Goal: Entertainment & Leisure: Consume media (video, audio)

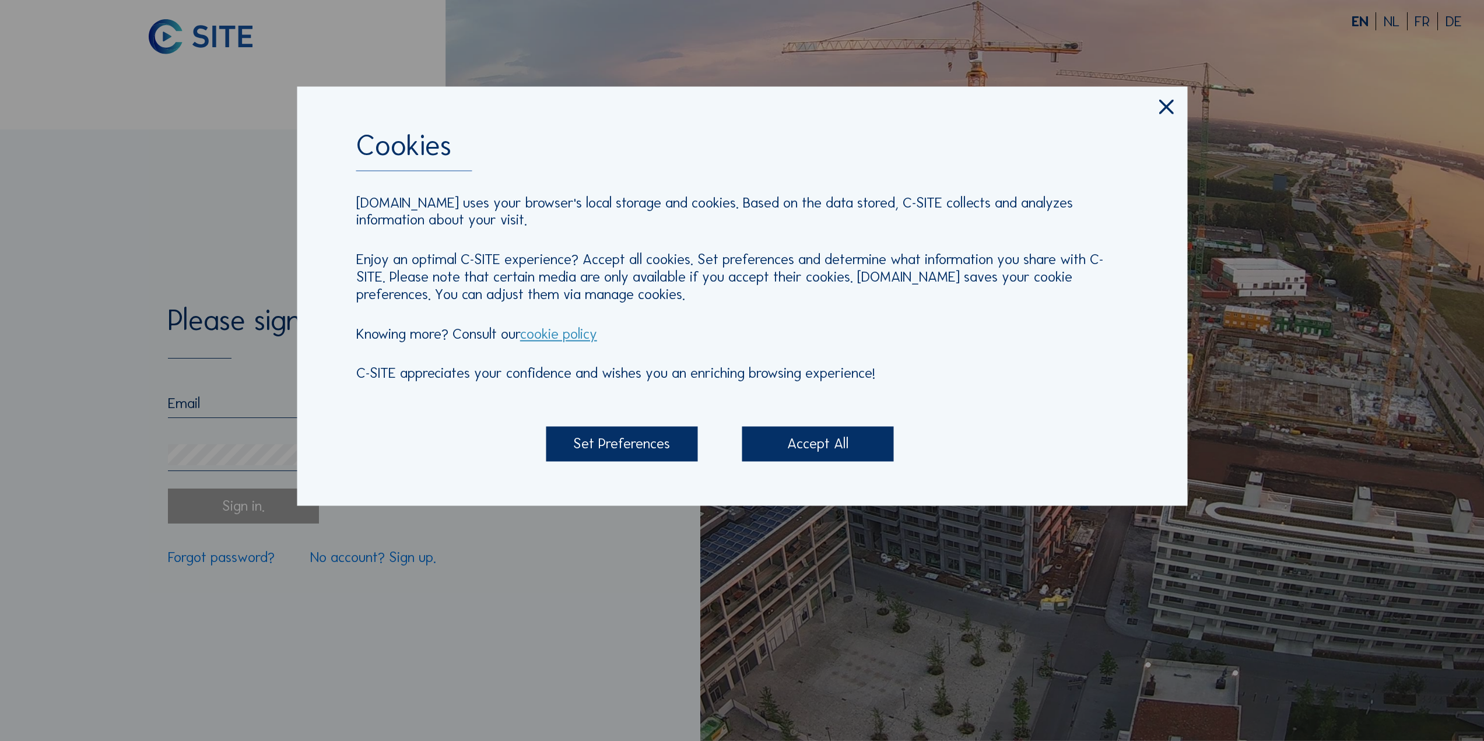
click at [793, 444] on div "Accept All" at bounding box center [818, 444] width 152 height 35
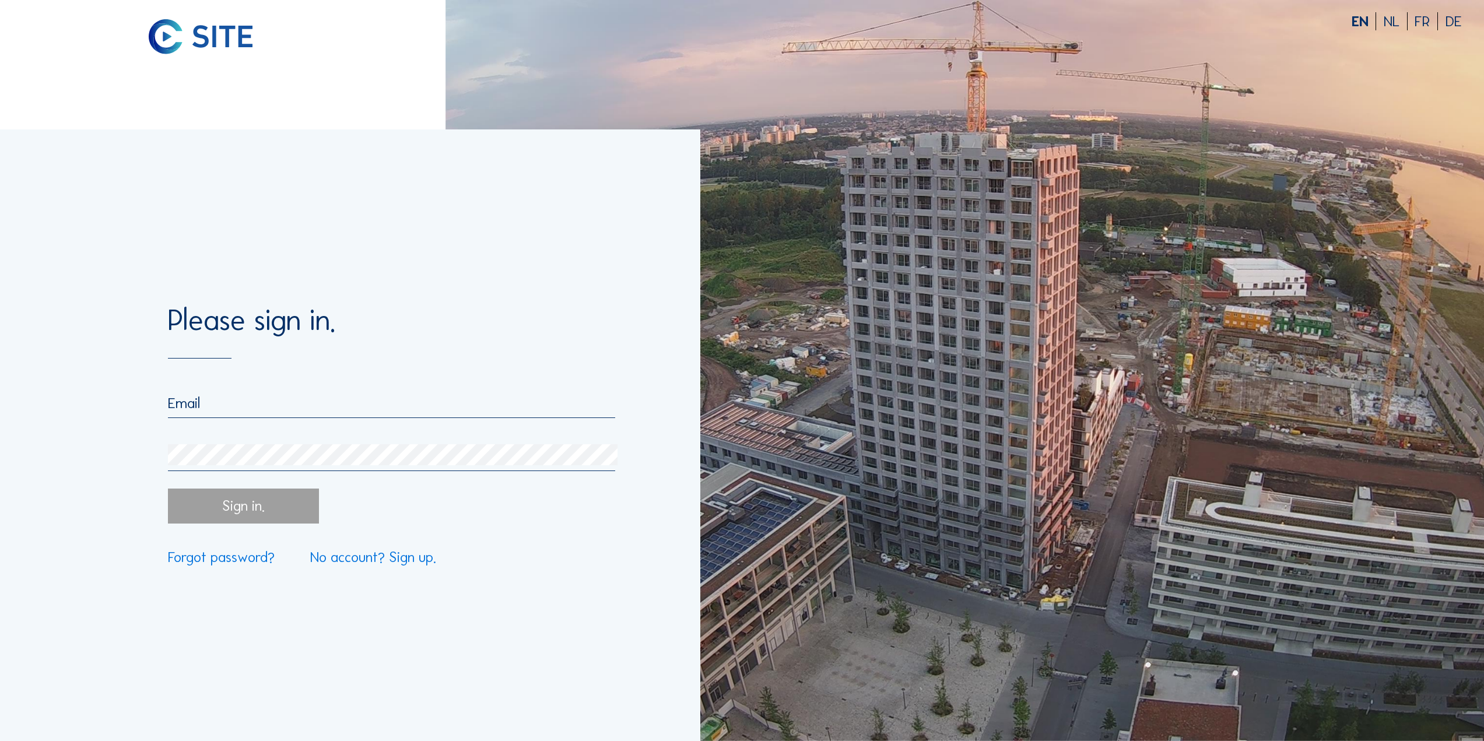
click at [247, 395] on input "email" at bounding box center [391, 403] width 447 height 18
type input "[EMAIL_ADDRESS][DOMAIN_NAME]"
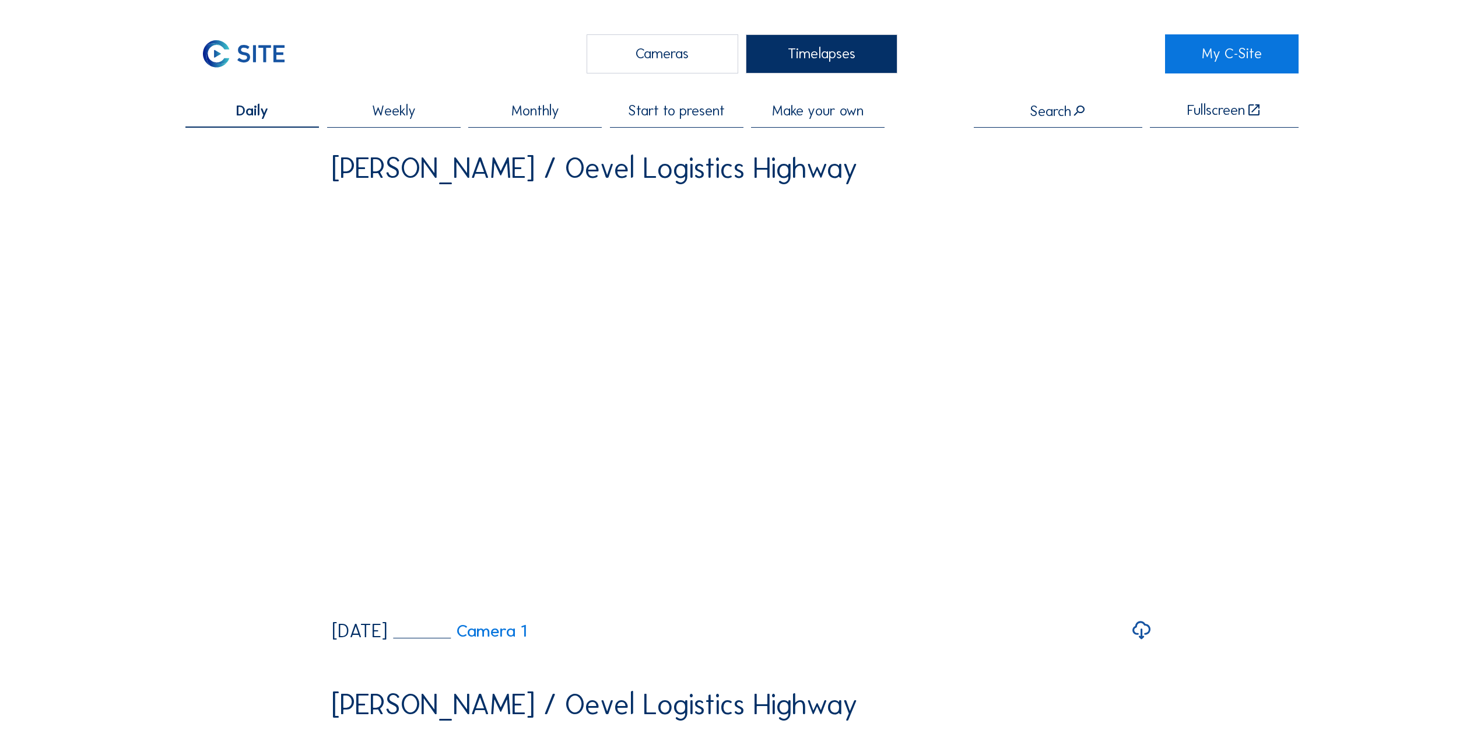
click at [689, 54] on div "Cameras" at bounding box center [663, 53] width 152 height 39
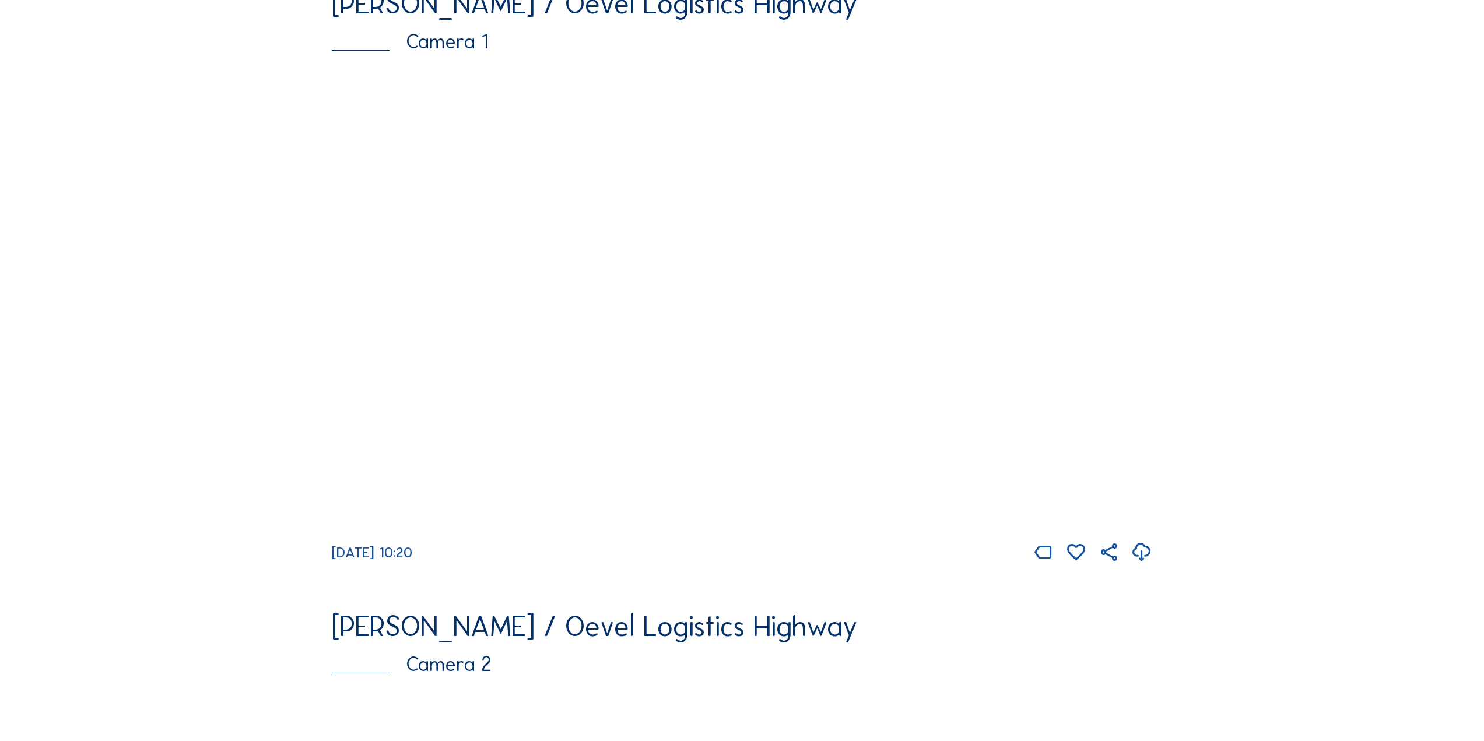
scroll to position [58, 0]
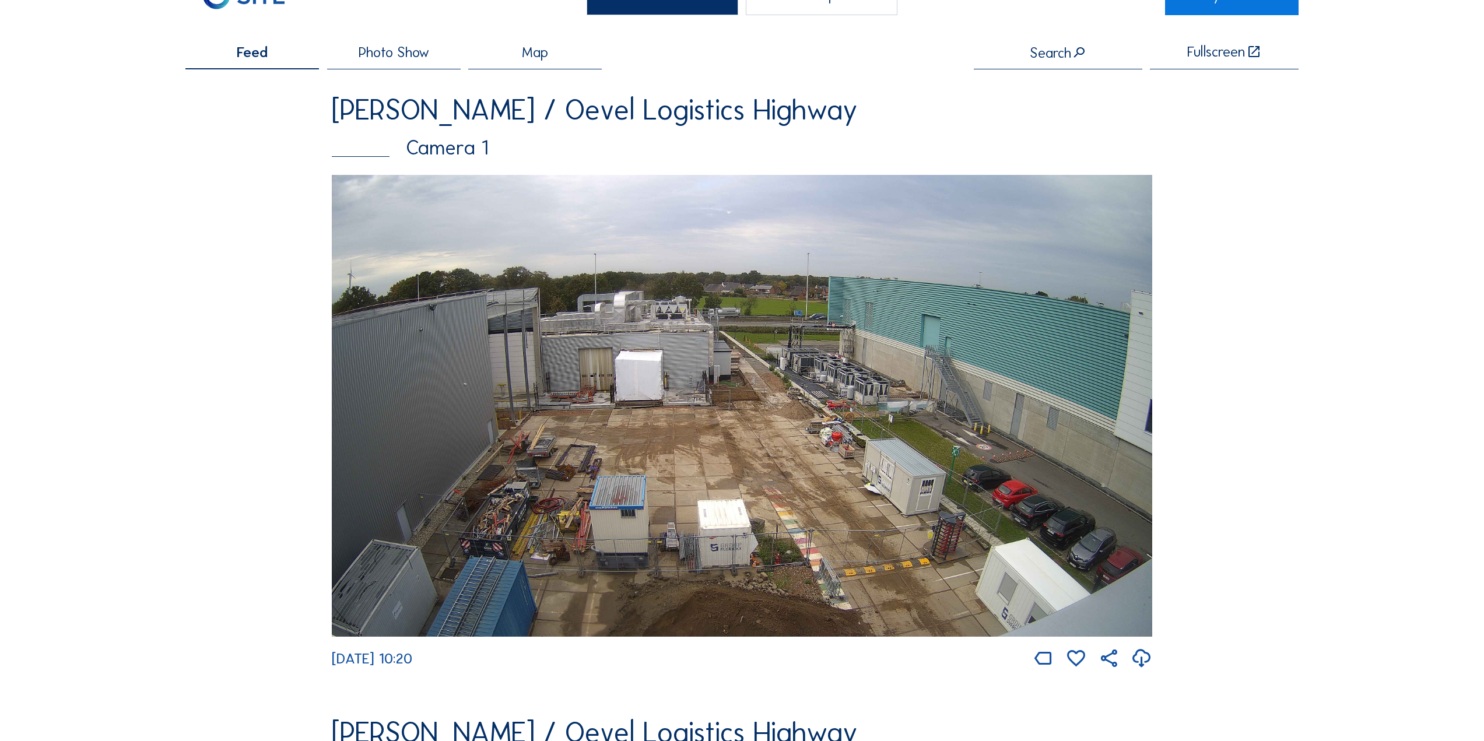
click at [487, 364] on img at bounding box center [742, 406] width 820 height 462
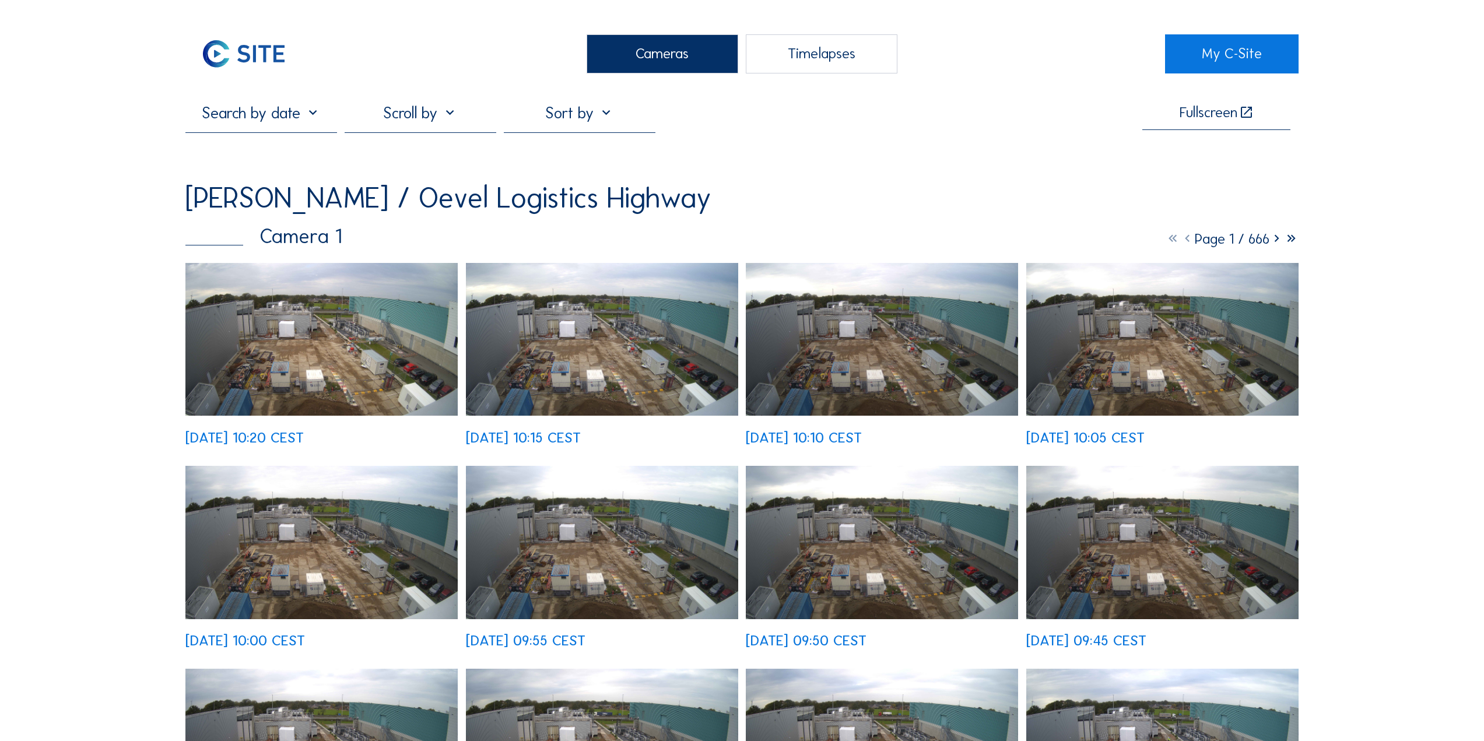
click at [1276, 242] on icon at bounding box center [1276, 239] width 15 height 18
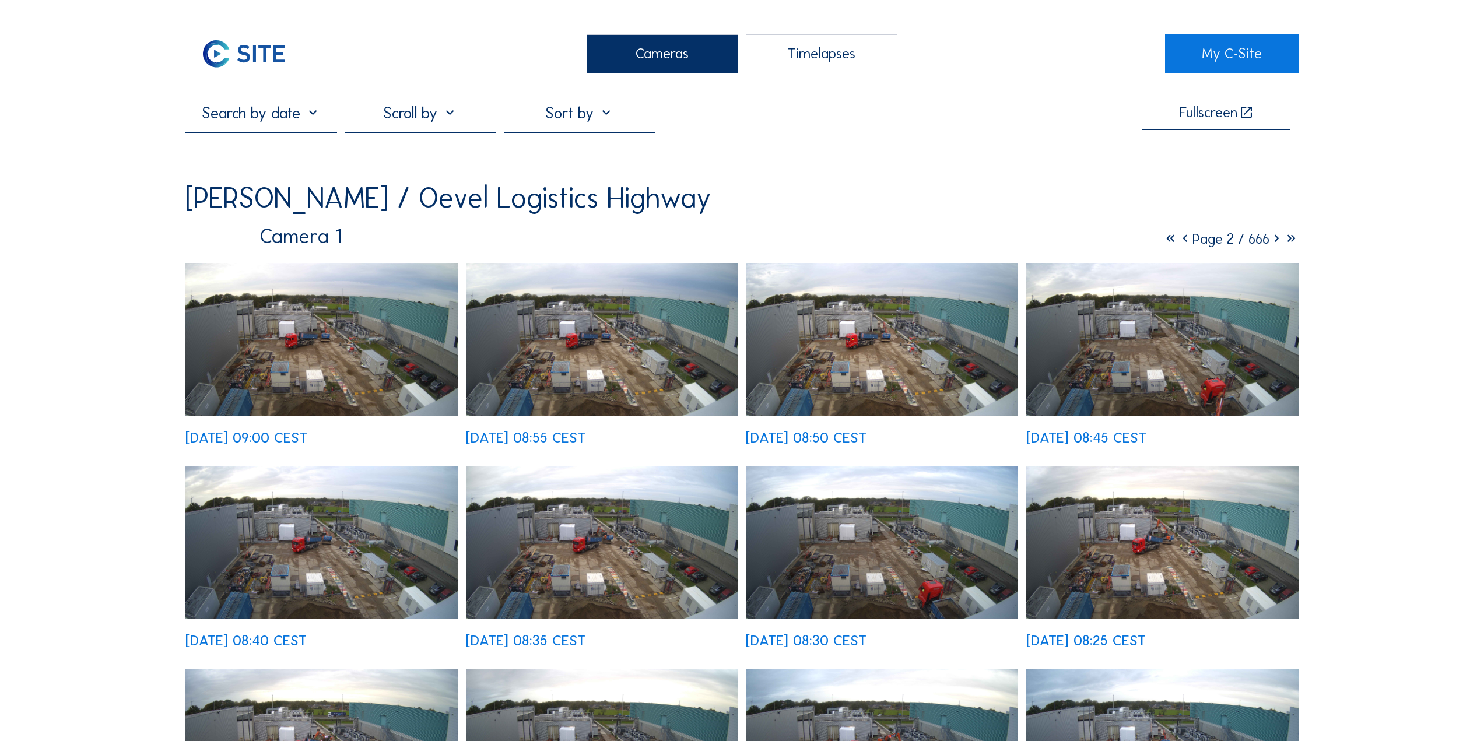
click at [1272, 244] on icon at bounding box center [1276, 239] width 15 height 18
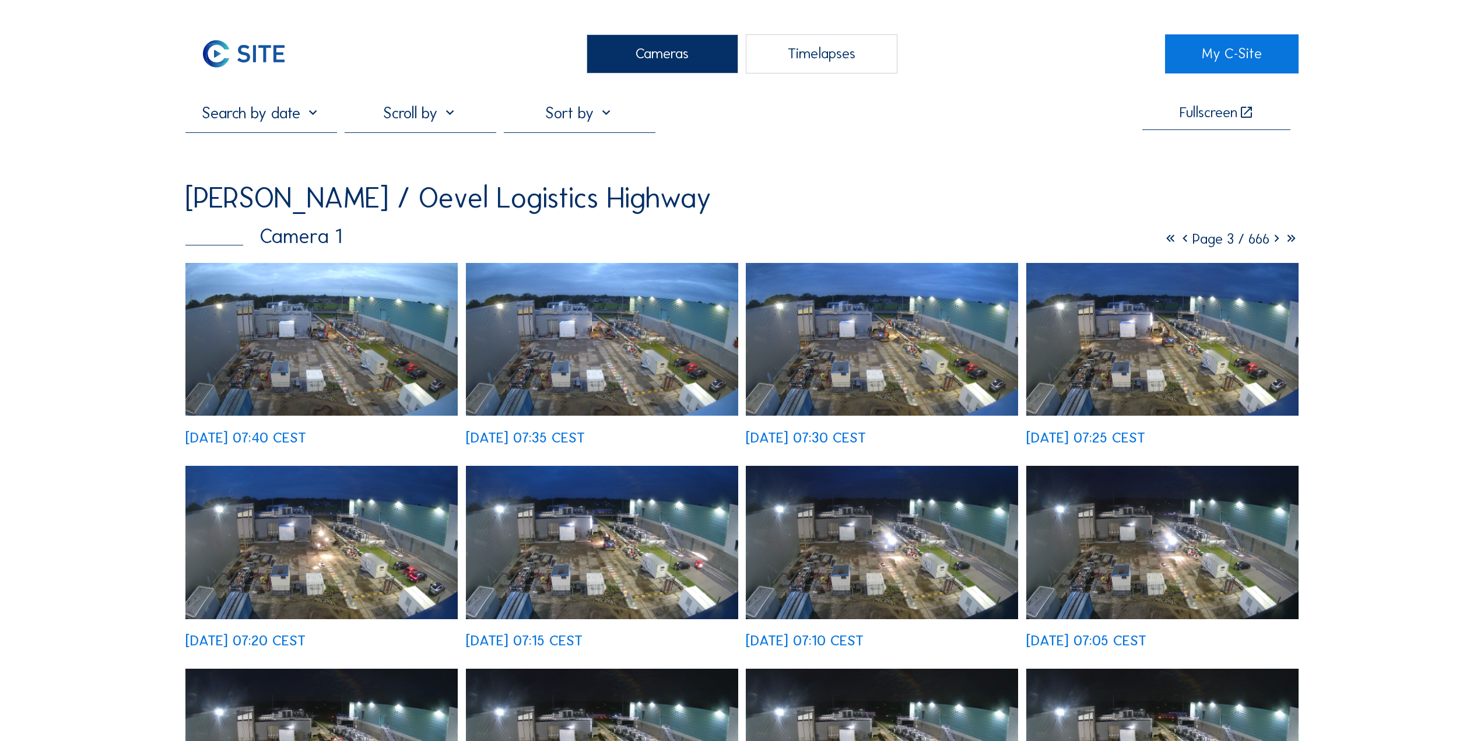
click at [1275, 239] on icon at bounding box center [1276, 239] width 15 height 18
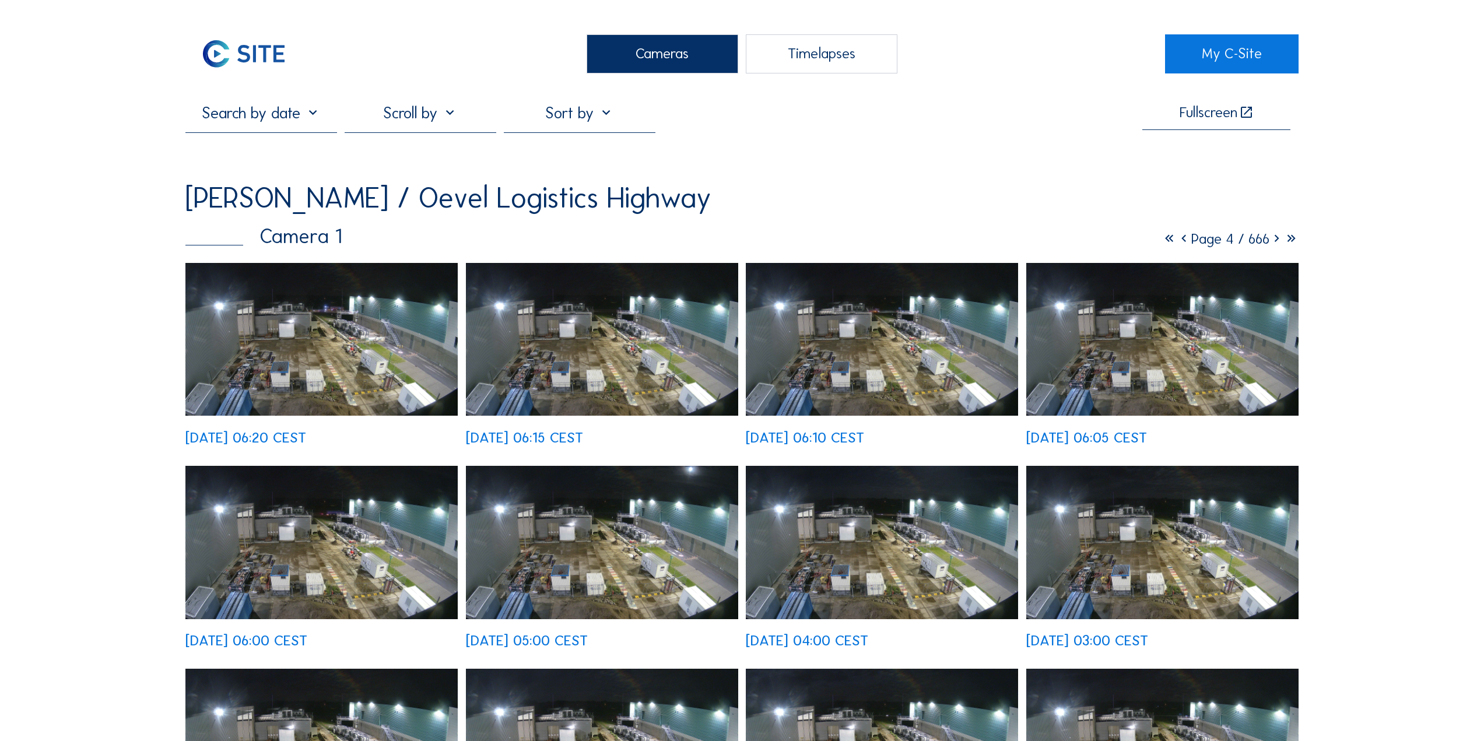
click at [1178, 347] on img at bounding box center [1162, 339] width 272 height 153
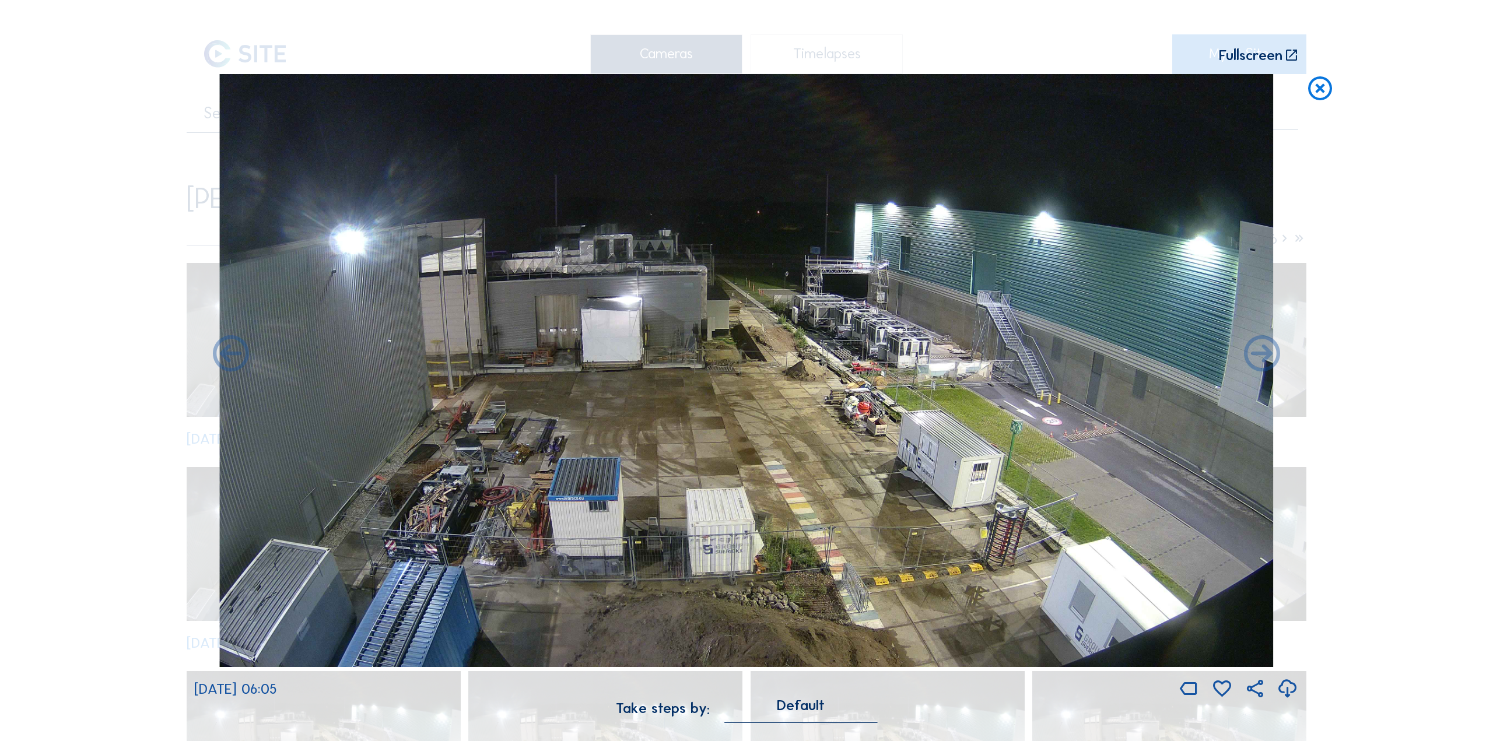
click at [1316, 94] on icon at bounding box center [1319, 89] width 29 height 30
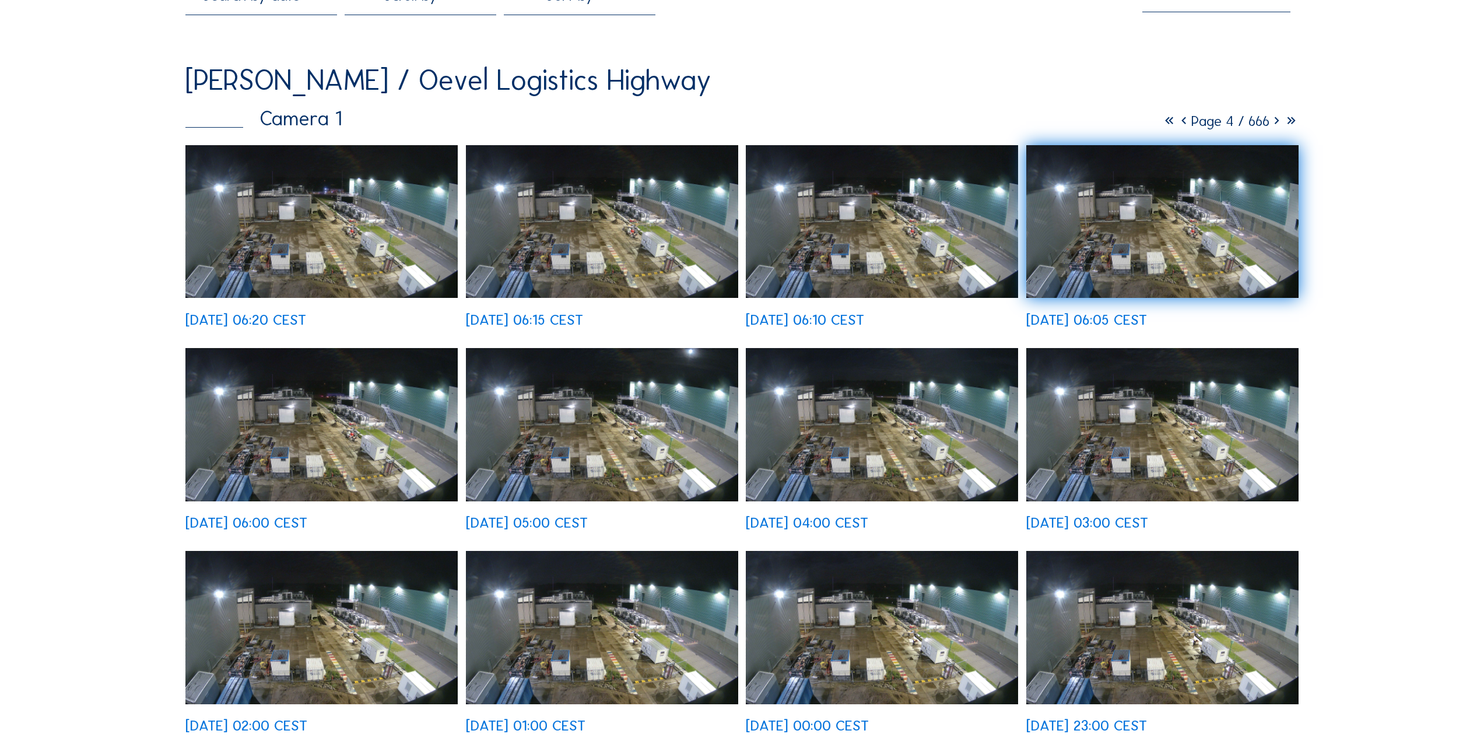
scroll to position [167, 0]
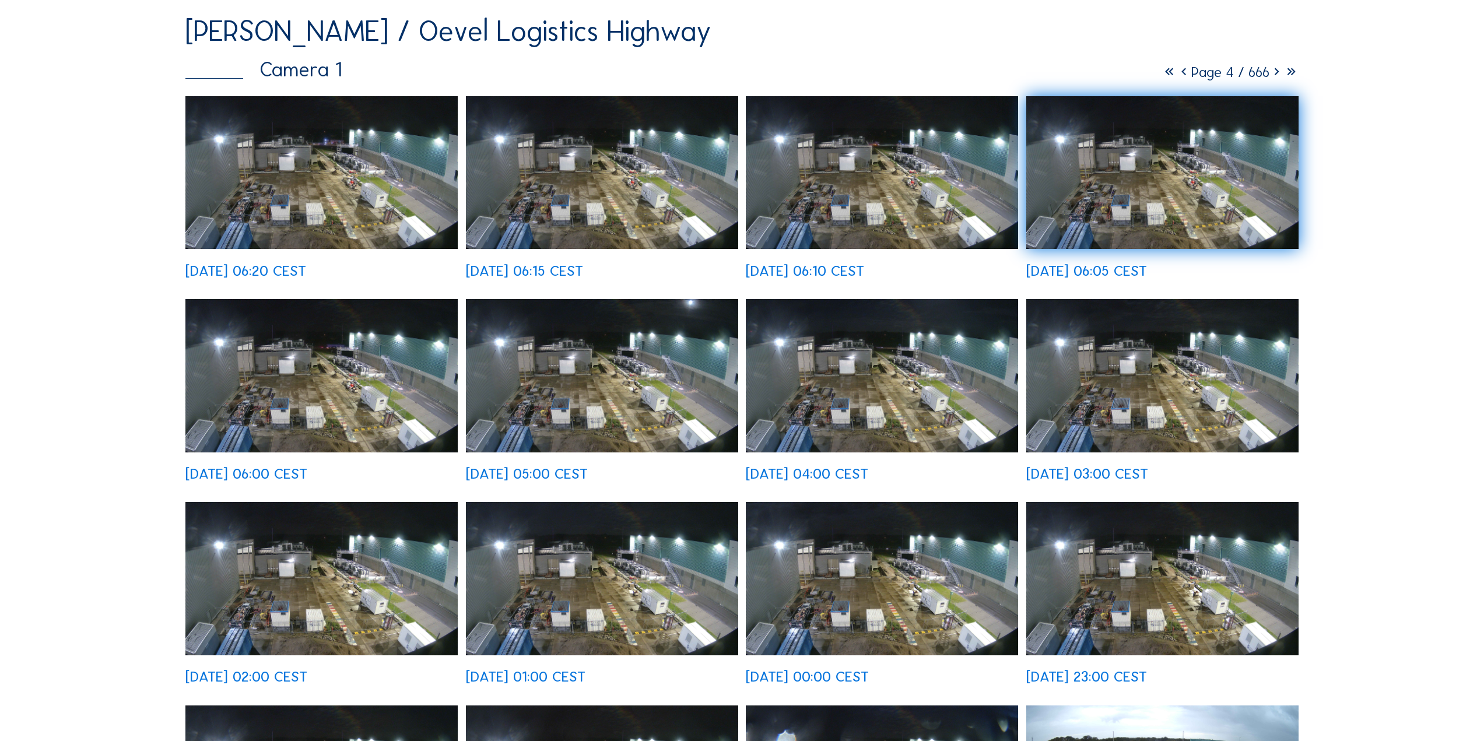
click at [599, 380] on img at bounding box center [602, 375] width 272 height 153
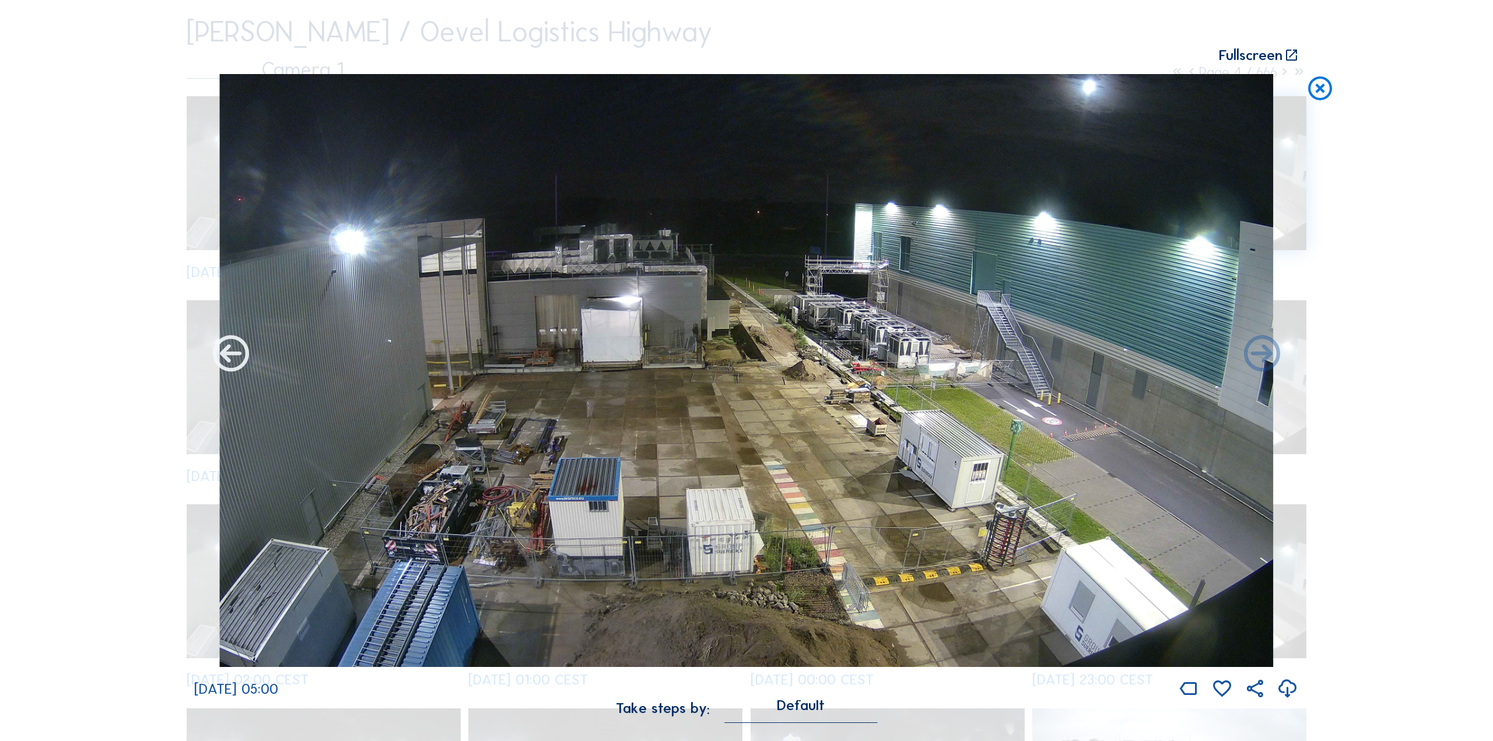
click at [222, 364] on icon at bounding box center [230, 354] width 43 height 43
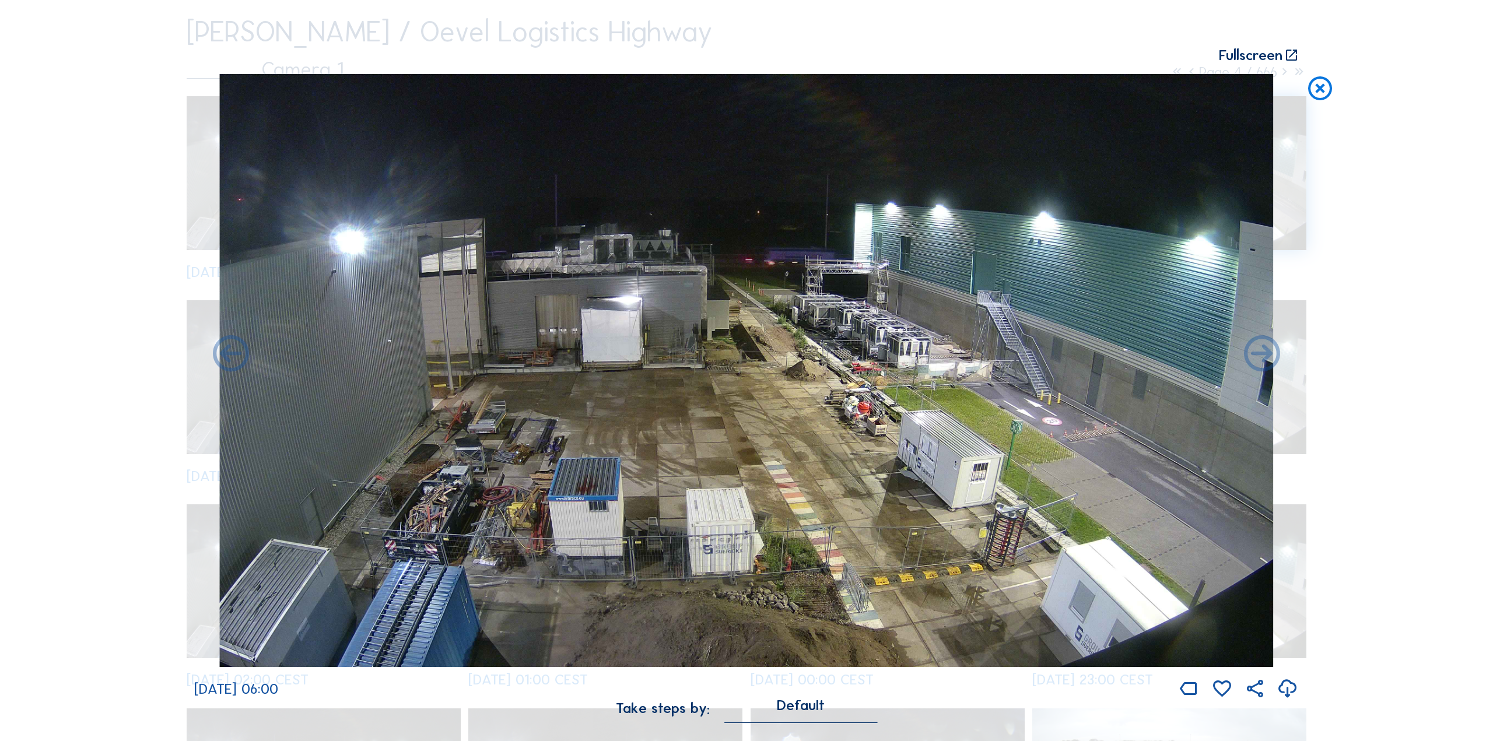
click at [1318, 90] on icon at bounding box center [1319, 89] width 29 height 30
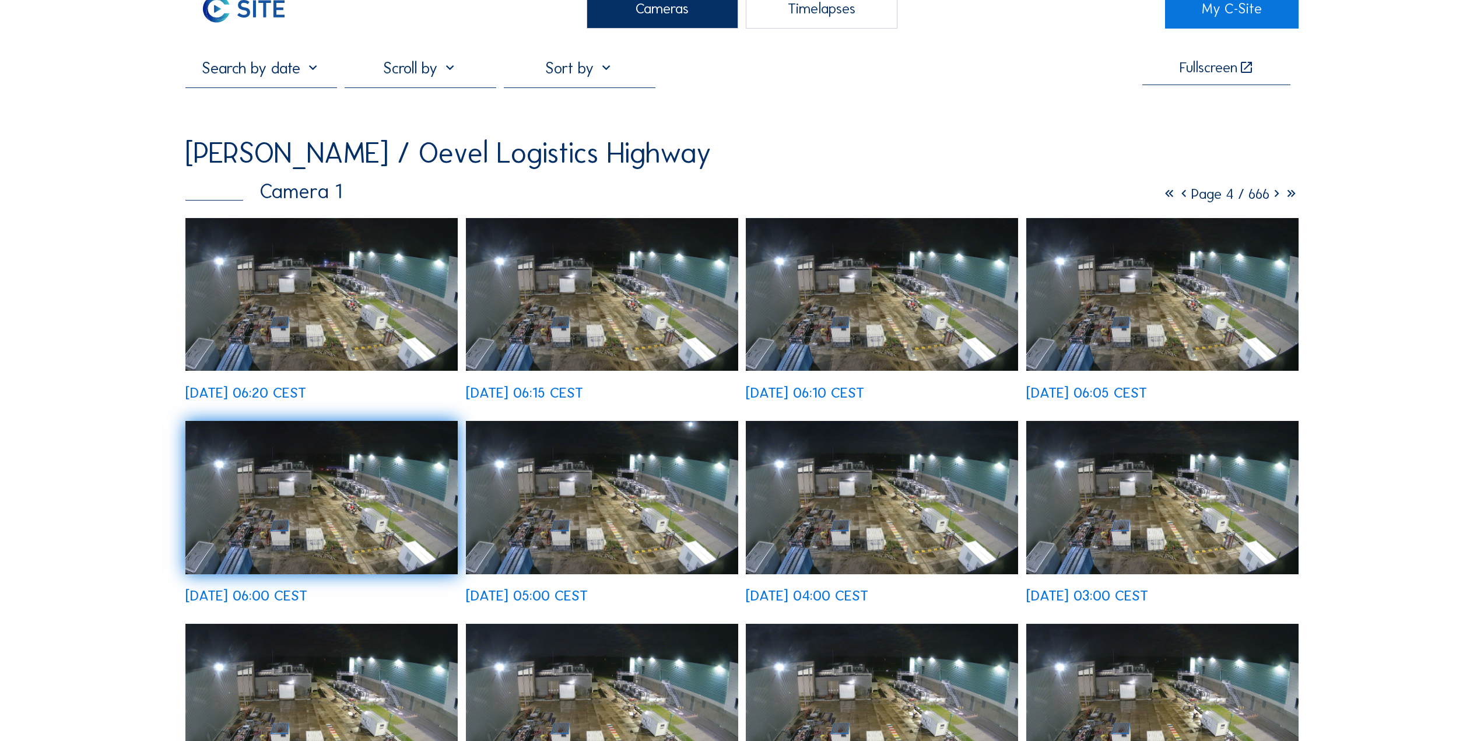
scroll to position [0, 0]
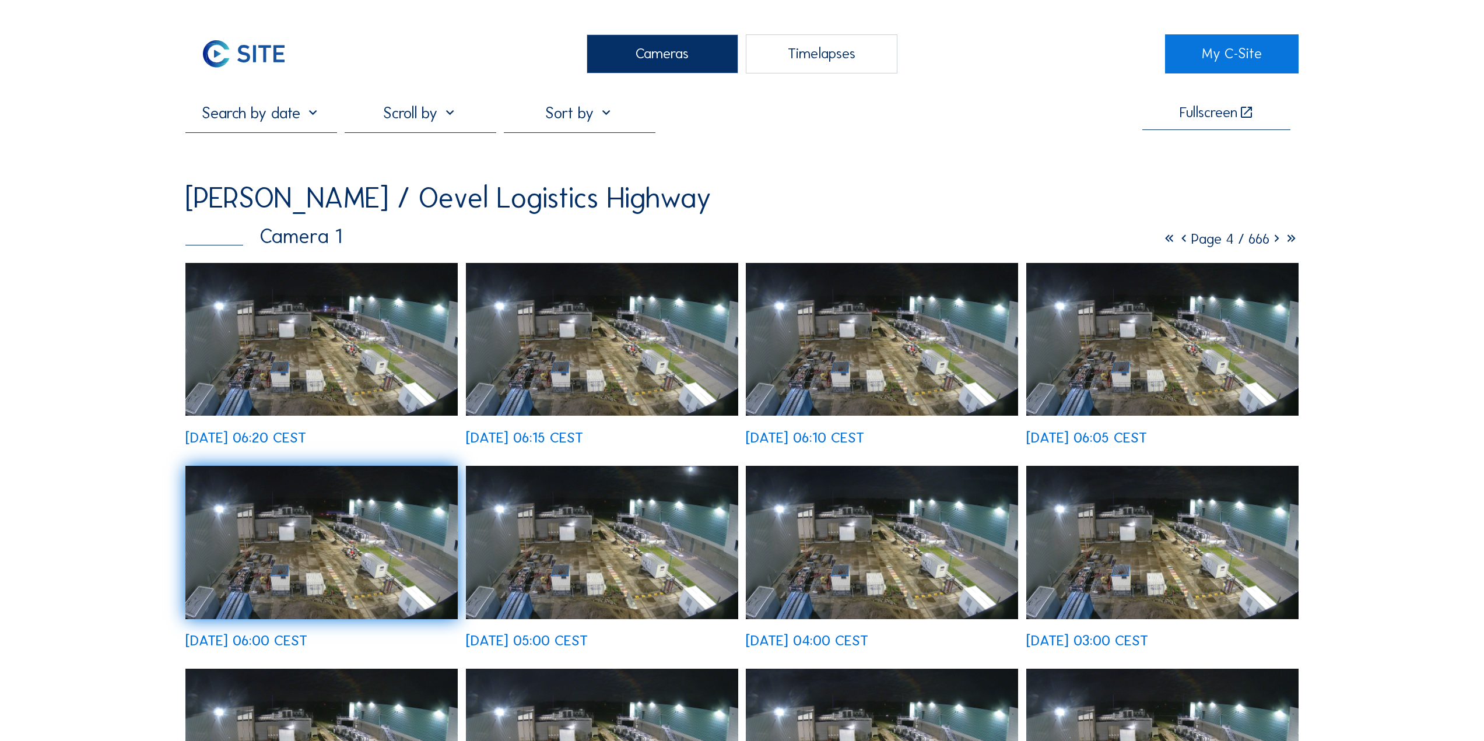
click at [842, 61] on div "Timelapses" at bounding box center [822, 53] width 152 height 39
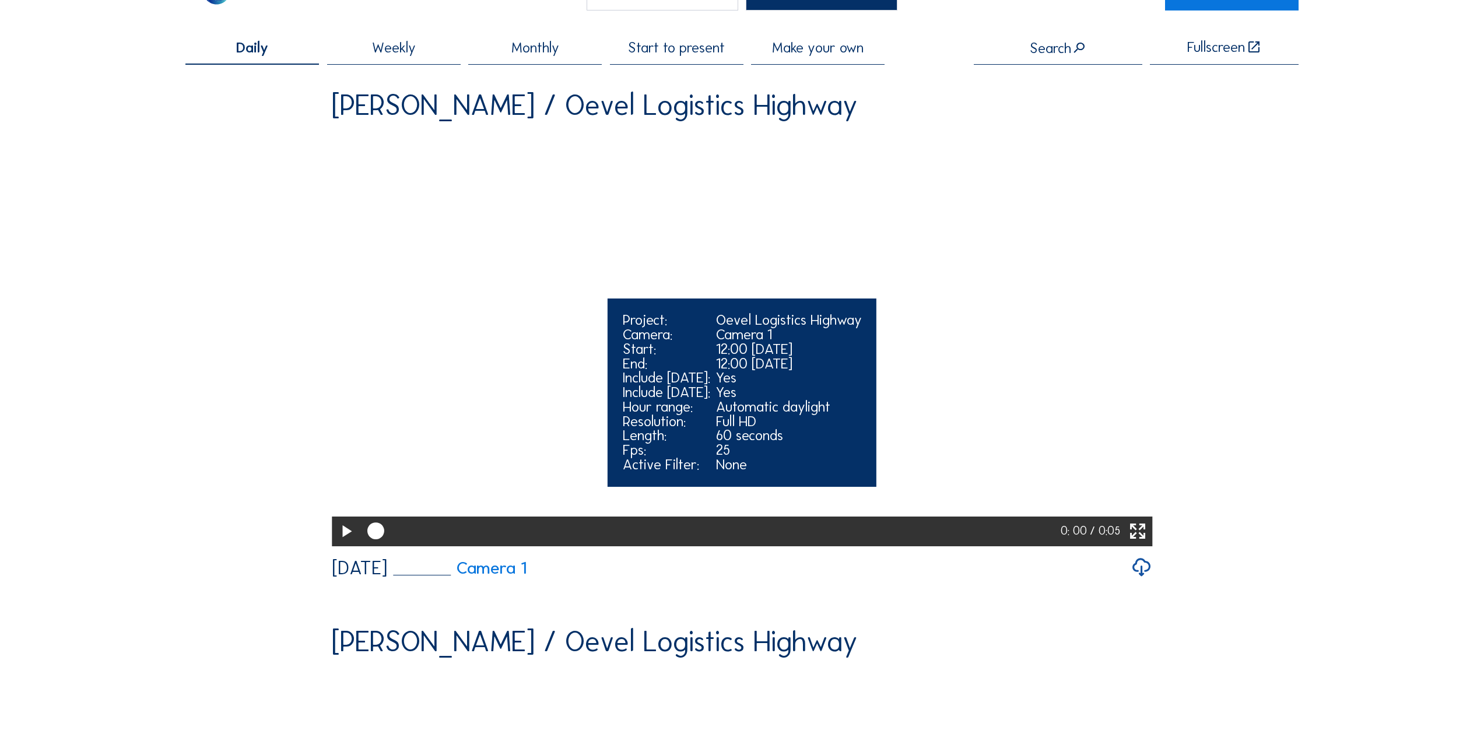
scroll to position [117, 0]
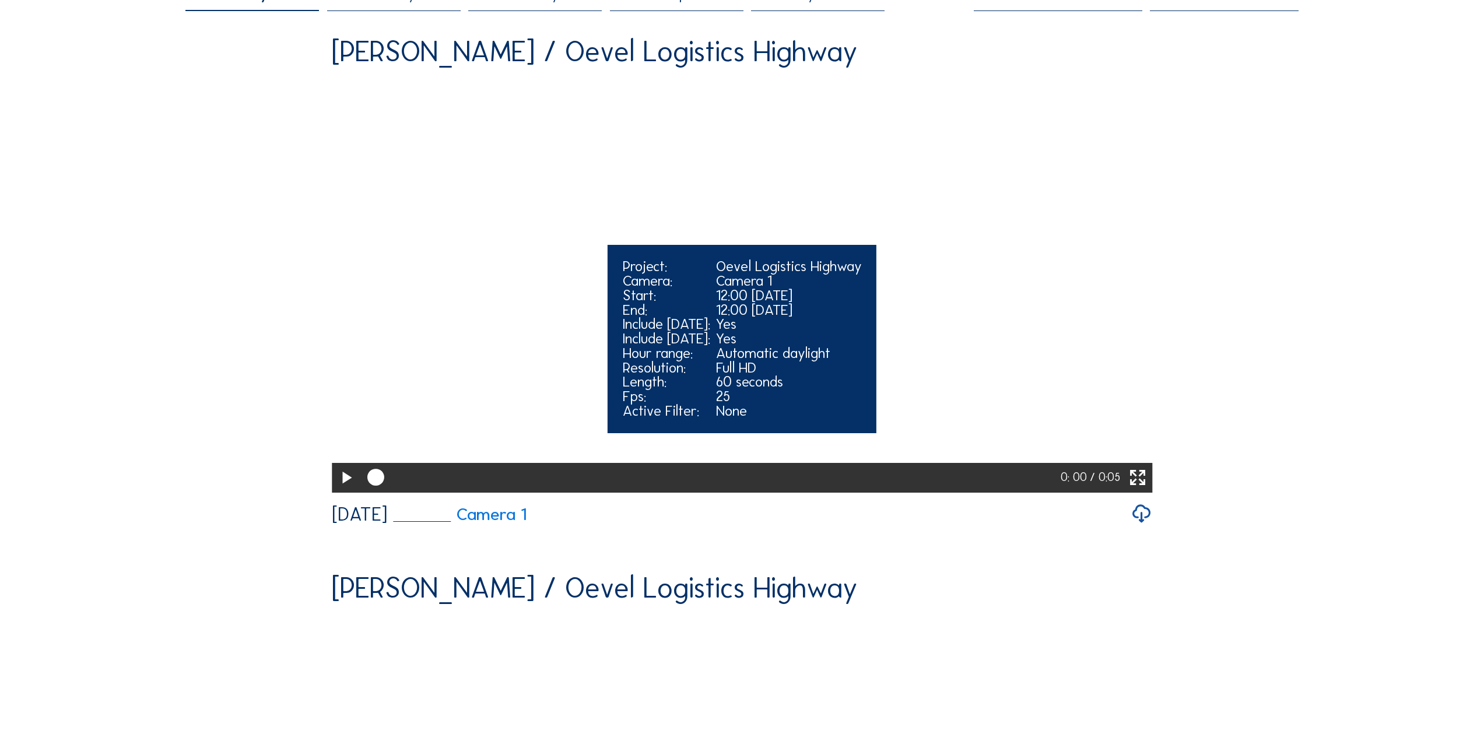
click at [343, 490] on icon at bounding box center [346, 478] width 20 height 24
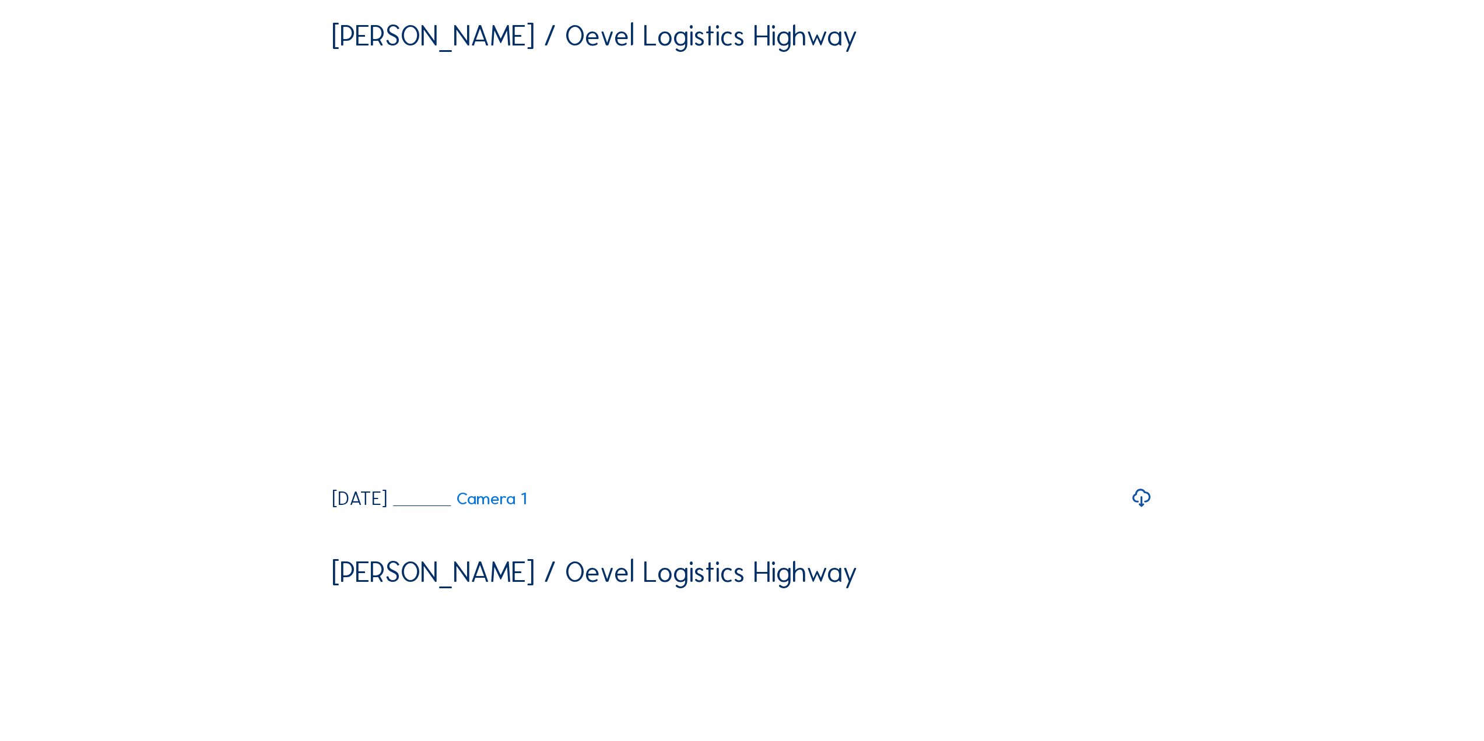
scroll to position [0, 0]
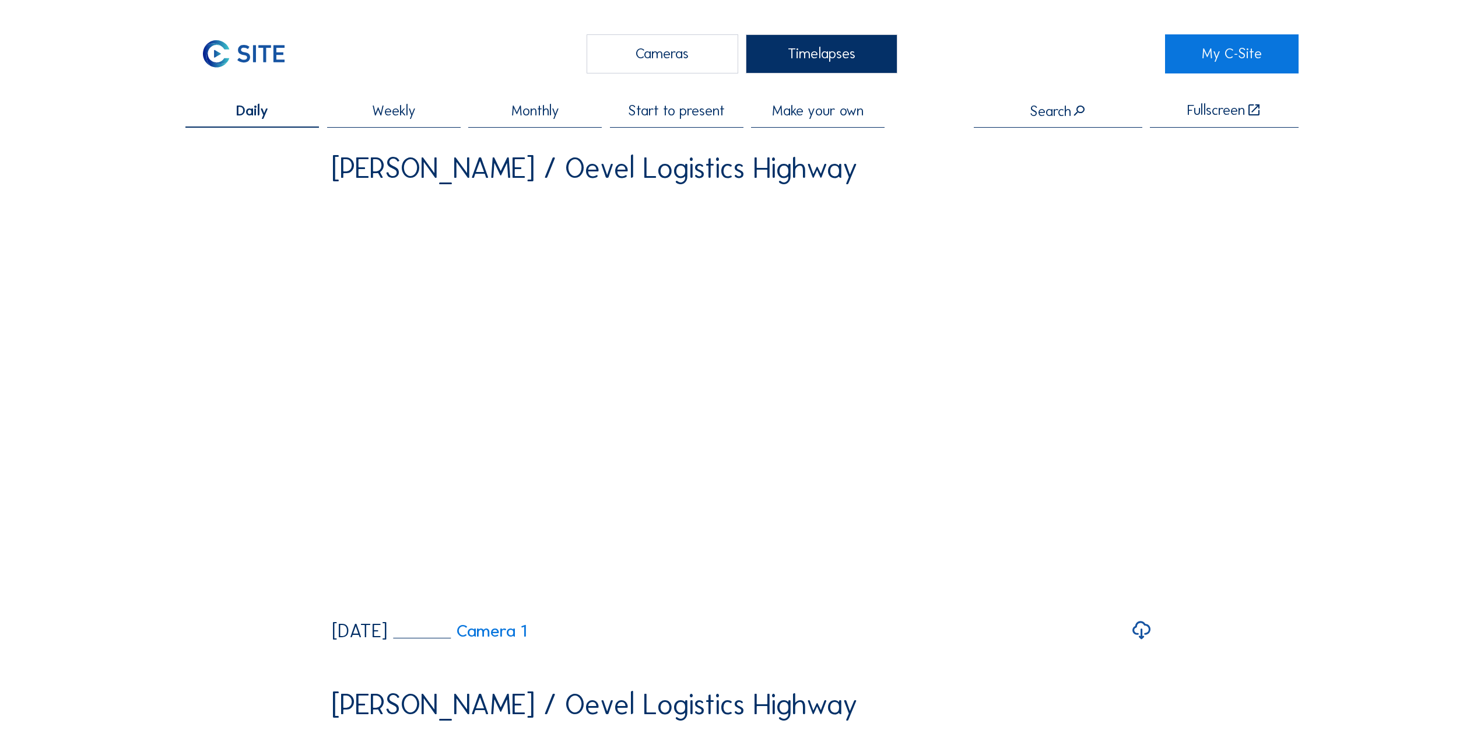
click at [552, 113] on span "Monthly" at bounding box center [535, 111] width 48 height 15
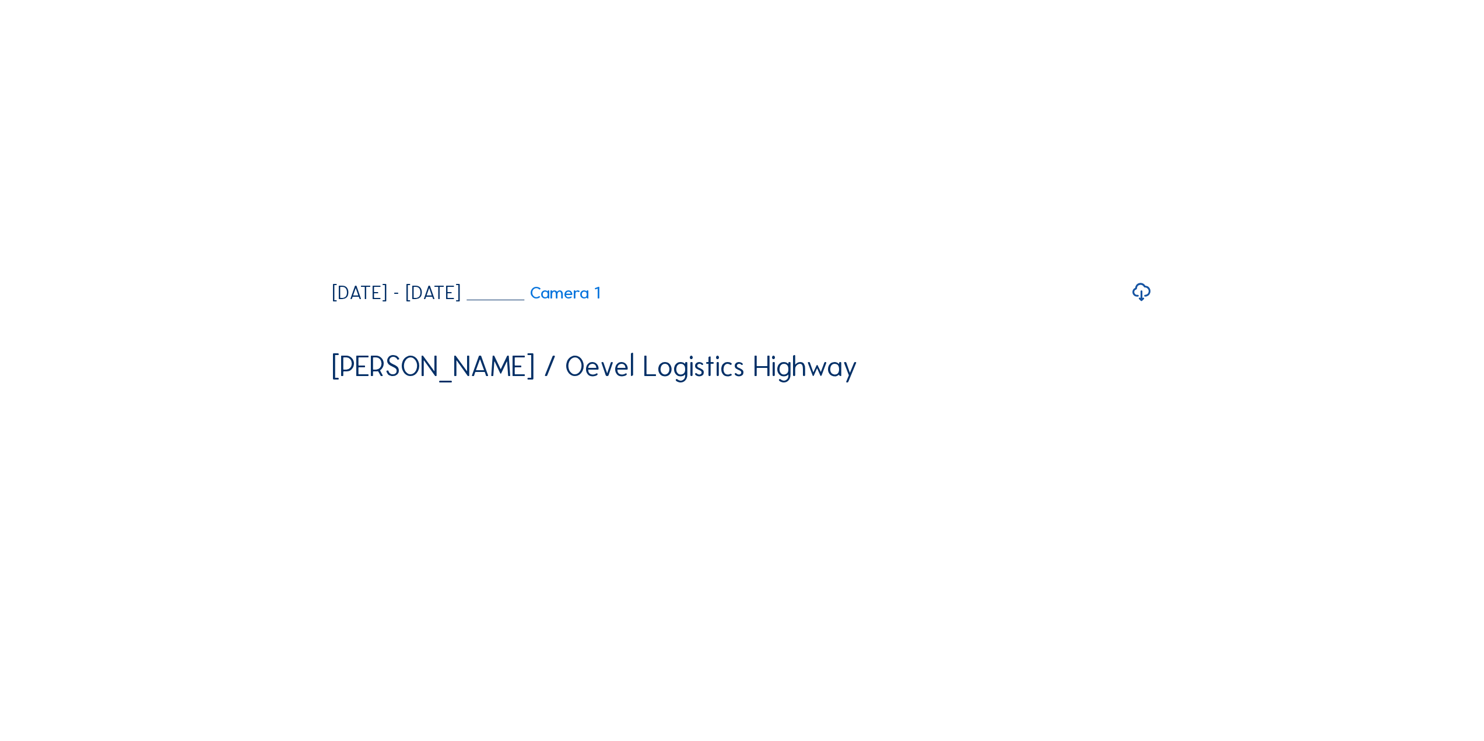
scroll to position [350, 0]
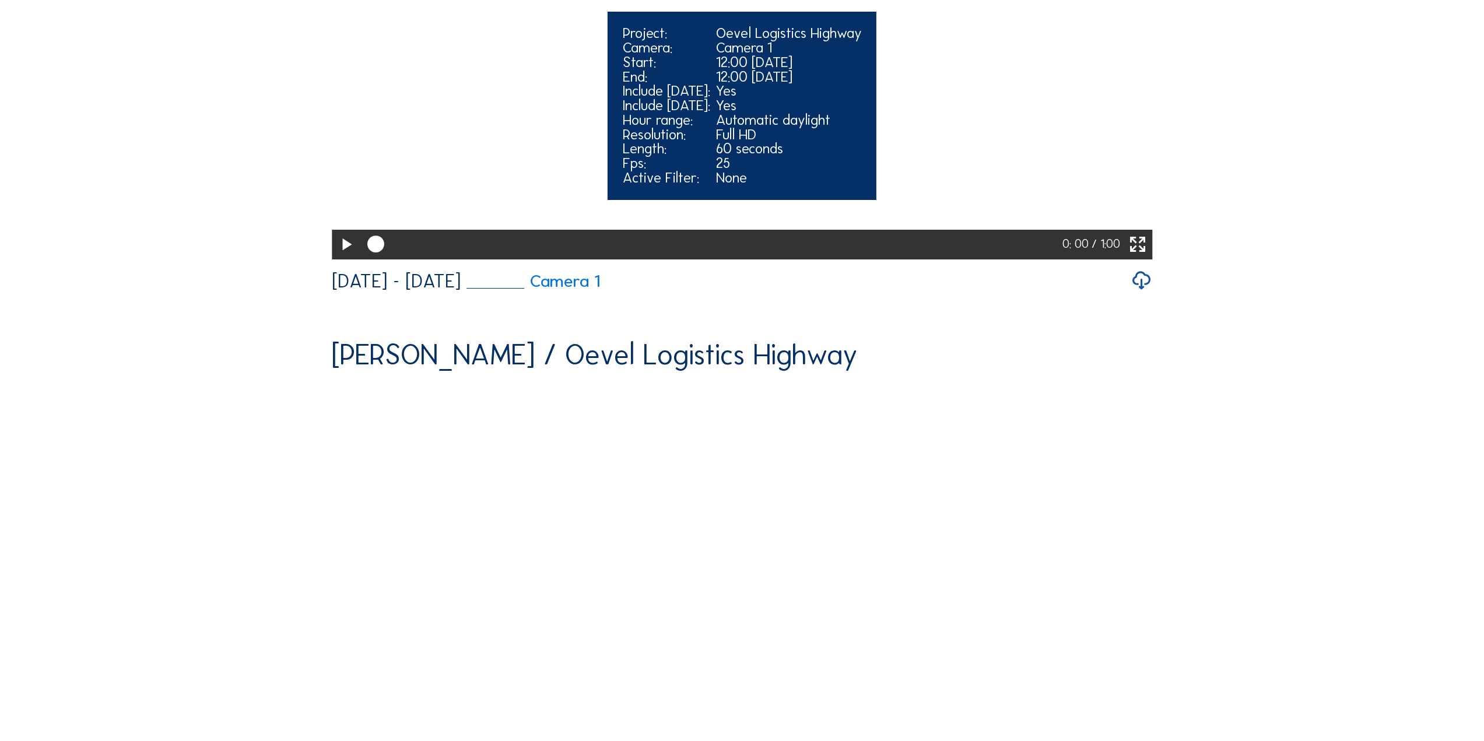
click at [341, 257] on icon at bounding box center [346, 245] width 20 height 24
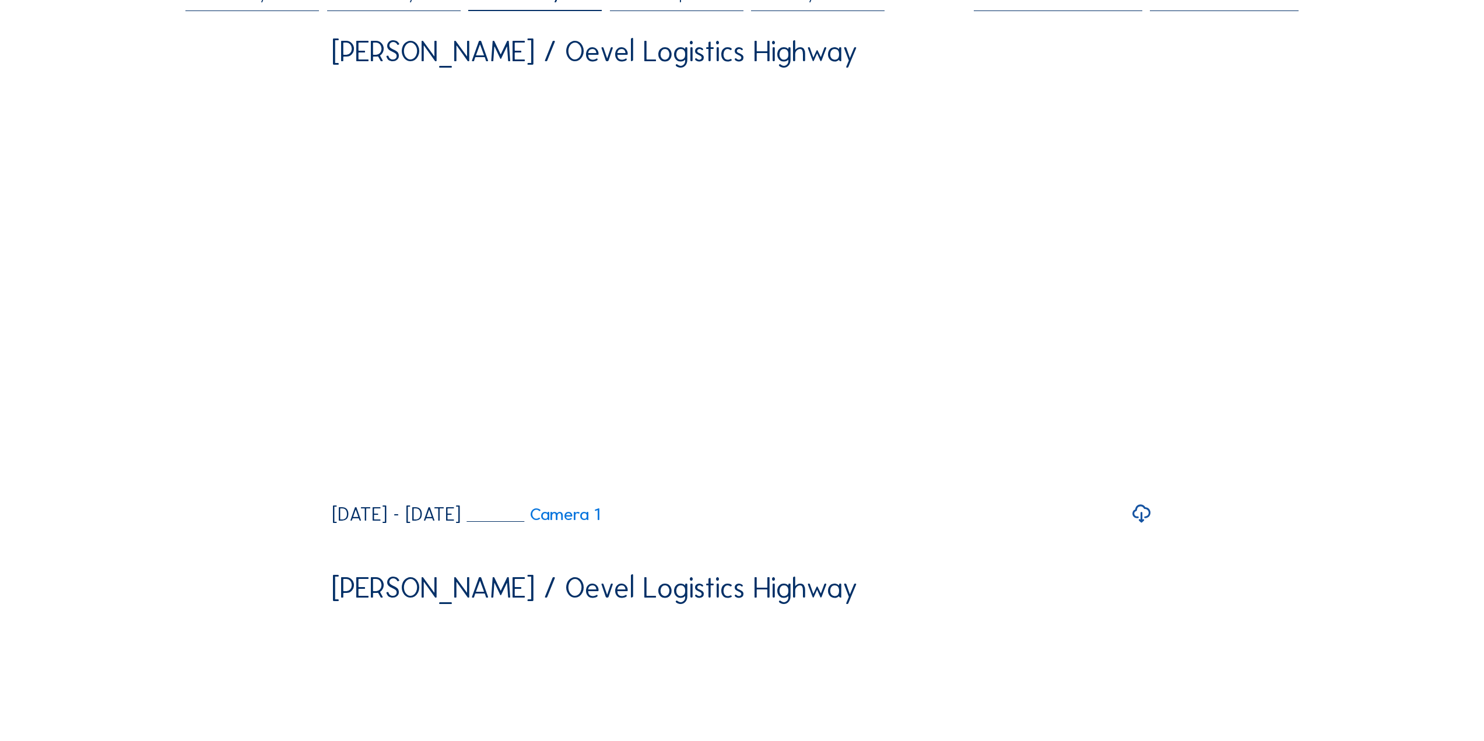
scroll to position [175, 0]
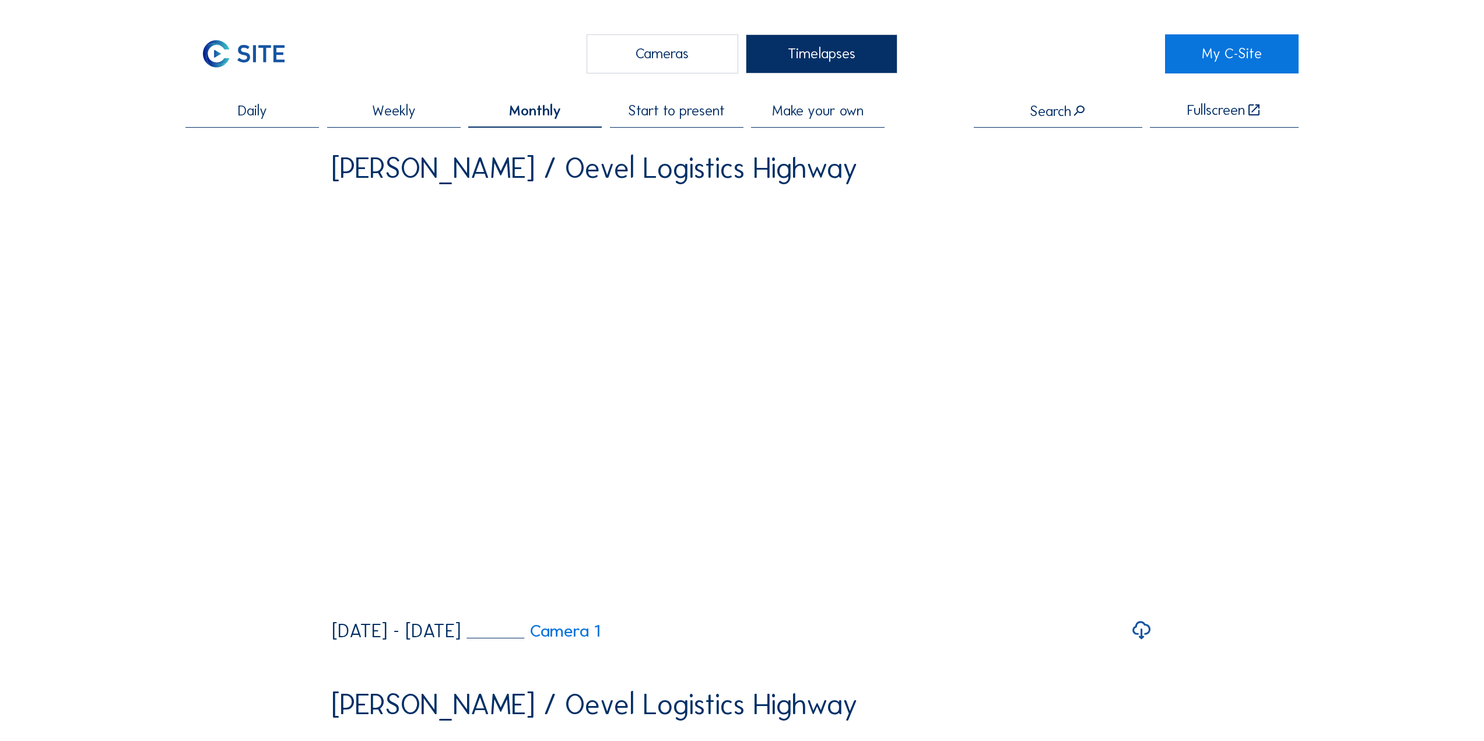
click at [414, 110] on span "Weekly" at bounding box center [394, 111] width 44 height 15
click at [256, 111] on span "Daily" at bounding box center [252, 111] width 29 height 15
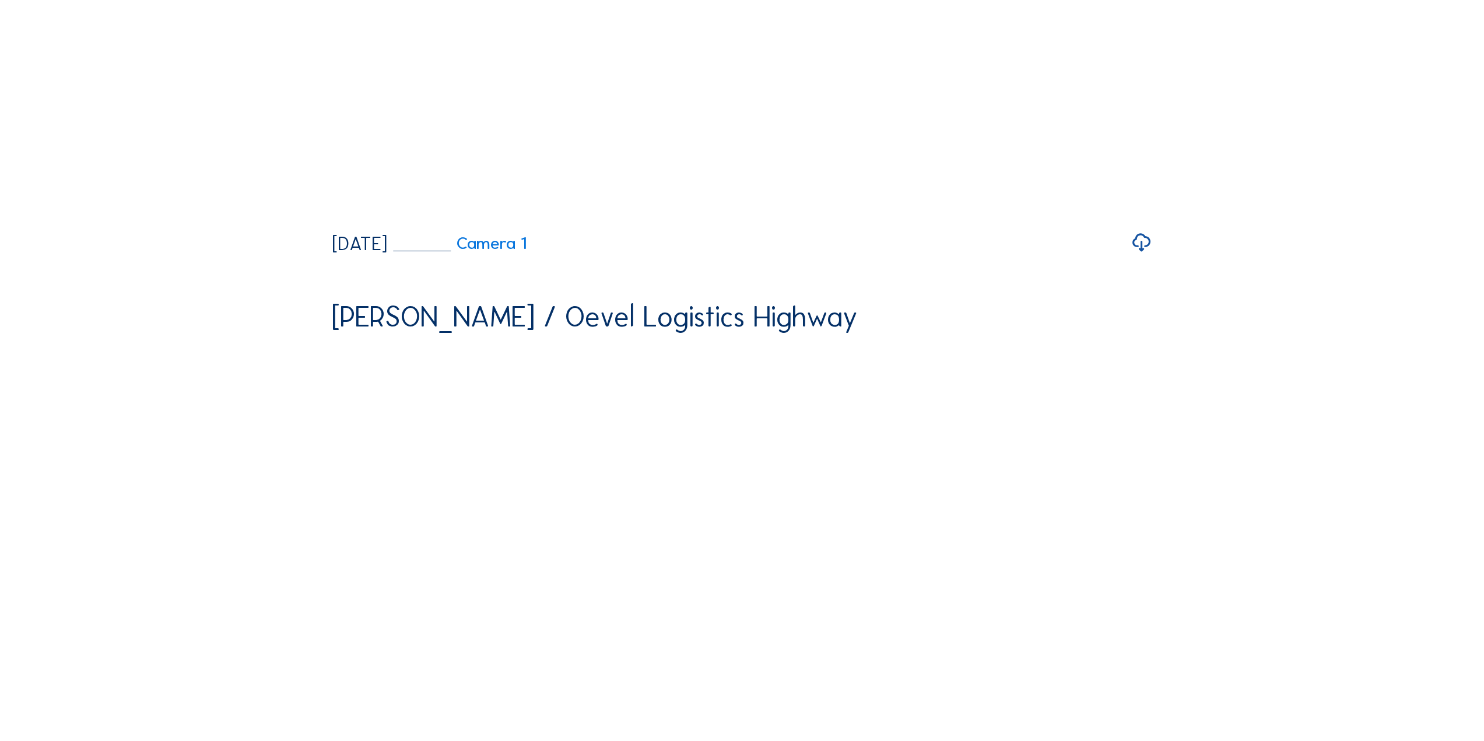
scroll to position [1399, 0]
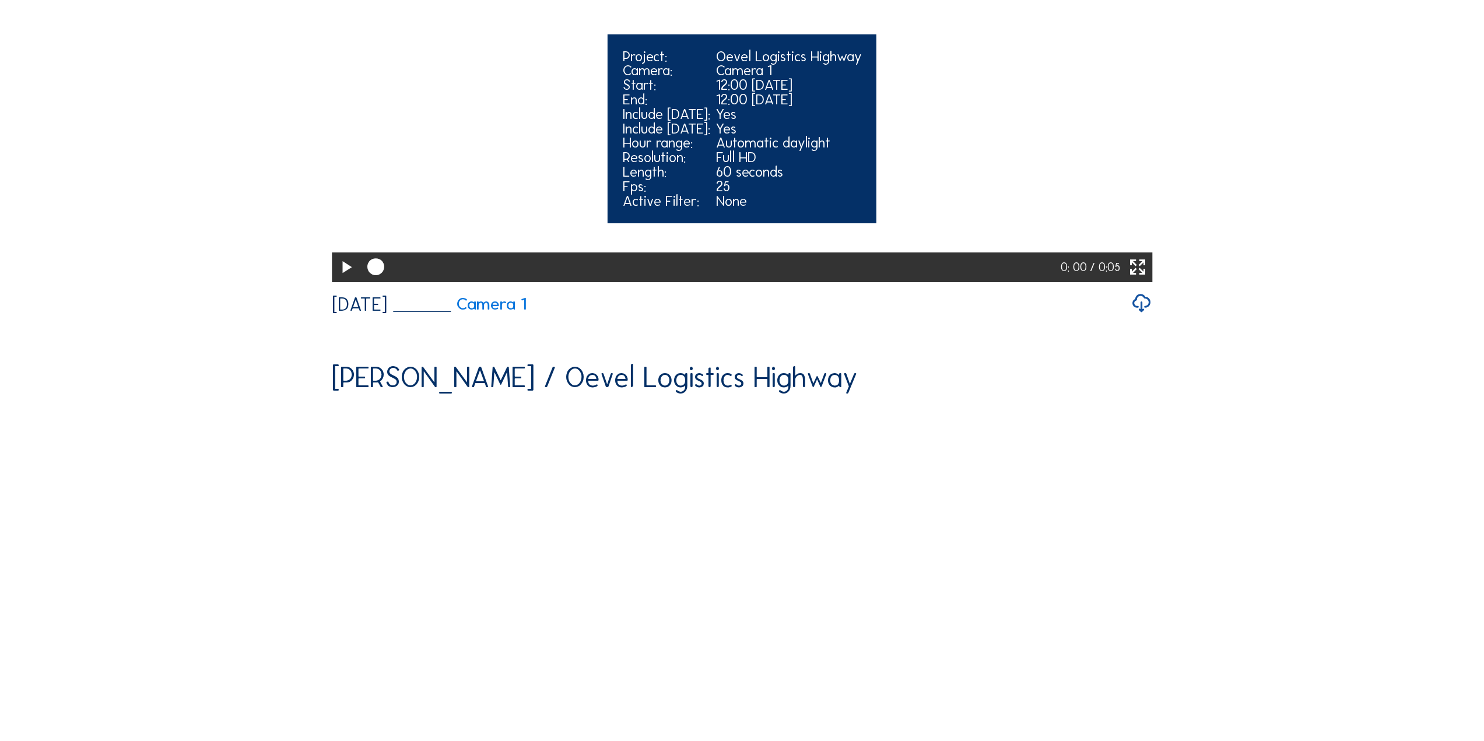
click at [346, 280] on icon at bounding box center [346, 267] width 20 height 24
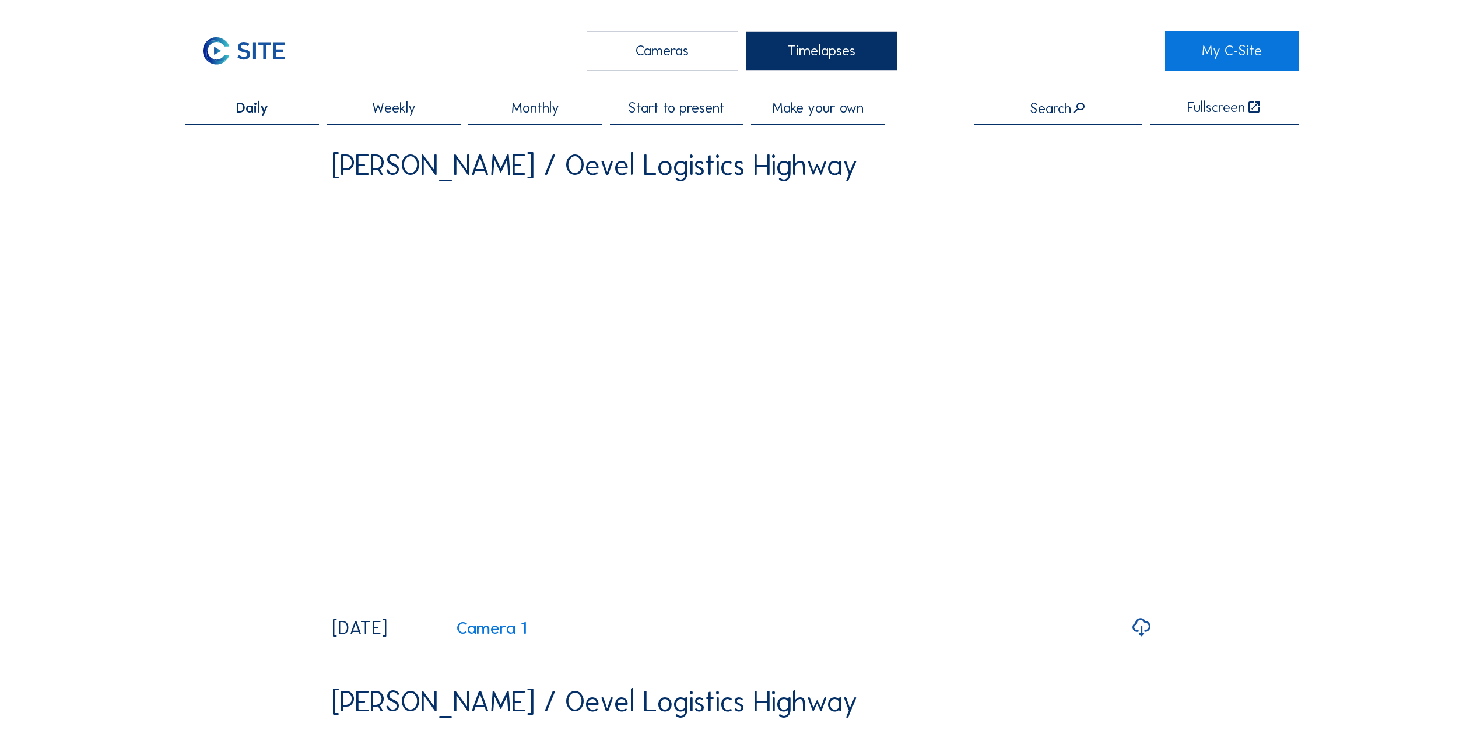
scroll to position [0, 0]
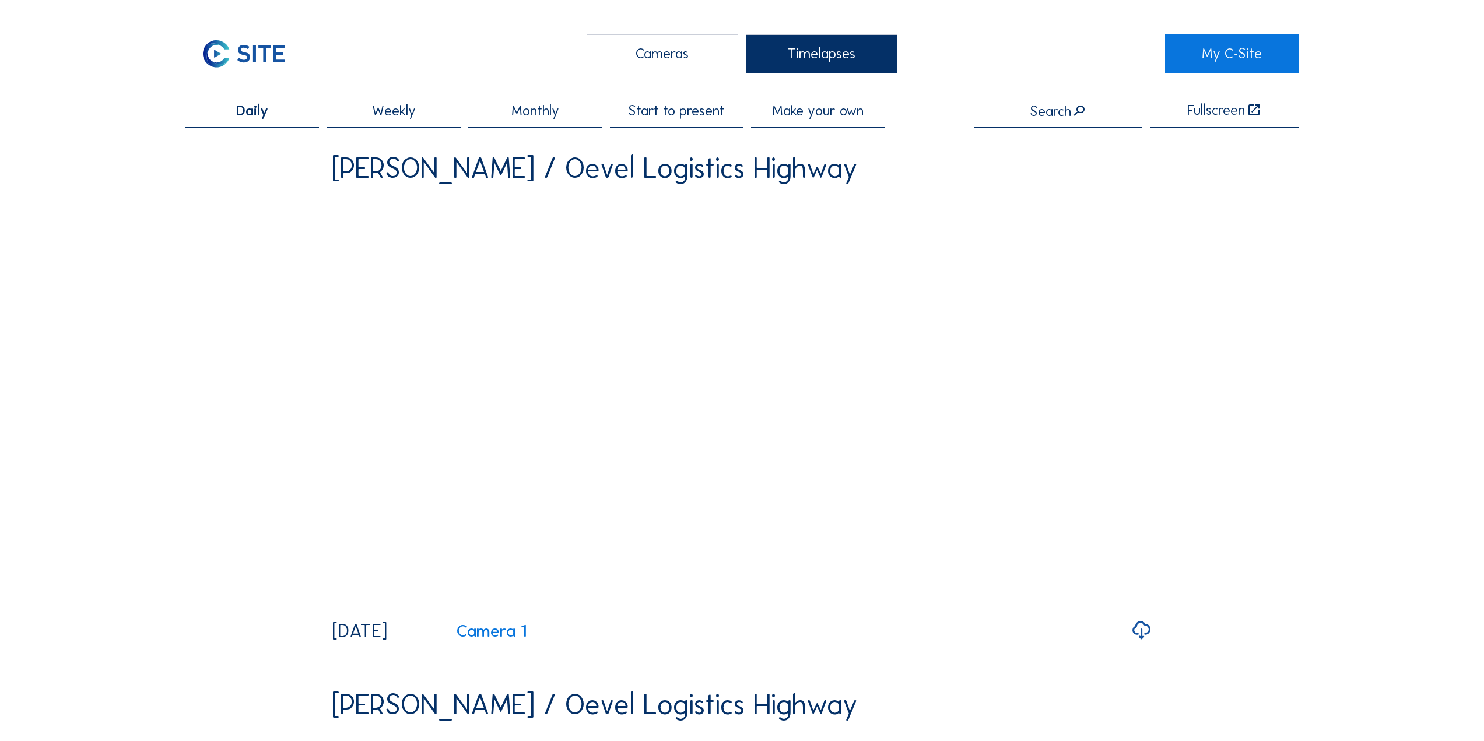
click at [385, 114] on span "Weekly" at bounding box center [394, 111] width 44 height 15
